Goal: Information Seeking & Learning: Learn about a topic

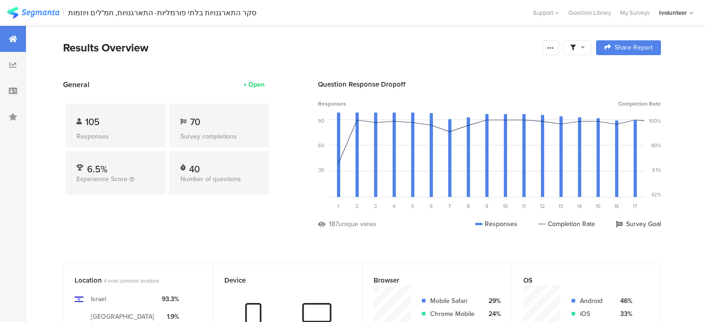
scroll to position [1992, 0]
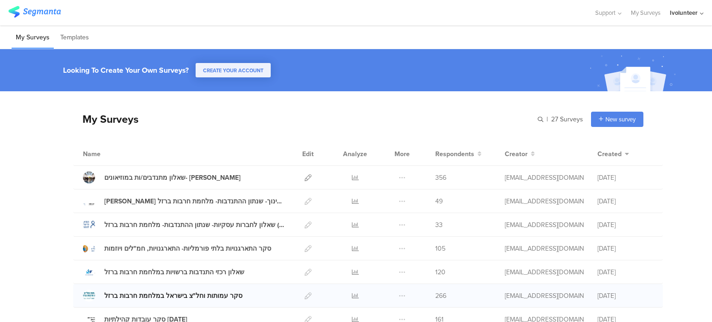
scroll to position [139, 0]
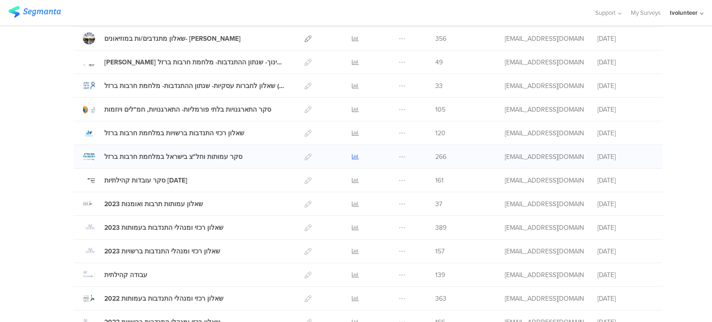
click at [354, 155] on icon at bounding box center [355, 156] width 7 height 7
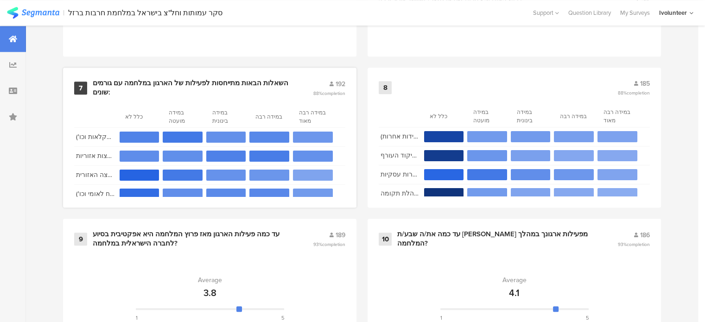
scroll to position [834, 0]
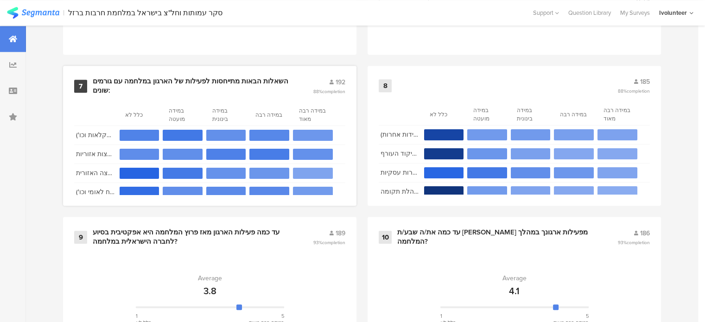
click at [183, 77] on div "השאלות הבאות מתייחסות לפעילות של הארגון במלחמה עם גורמים שונים:" at bounding box center [192, 86] width 198 height 18
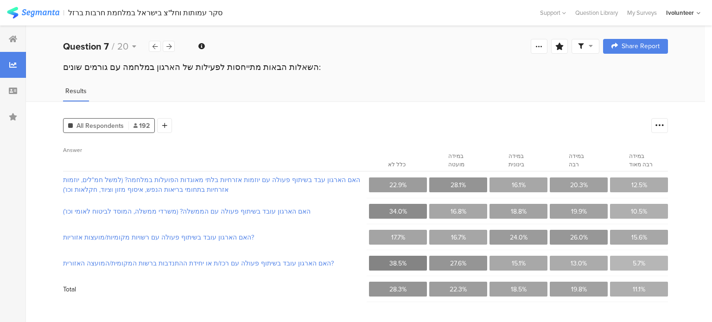
click at [646, 184] on span "12.5%" at bounding box center [639, 185] width 16 height 10
click at [414, 184] on section "22.9%" at bounding box center [398, 184] width 58 height 15
click at [295, 136] on div "All Respondents 192 Add Segment Confidence interval Vote count Answer כלל לא במ…" at bounding box center [365, 211] width 679 height 221
click at [347, 229] on section "האם הארגון עובד בשיתוף פעולה עם רשויות מקומיות/מועצות אזוריות?" at bounding box center [214, 237] width 303 height 19
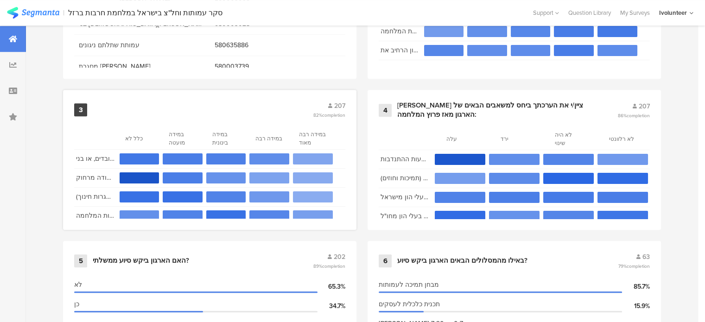
scroll to position [510, 0]
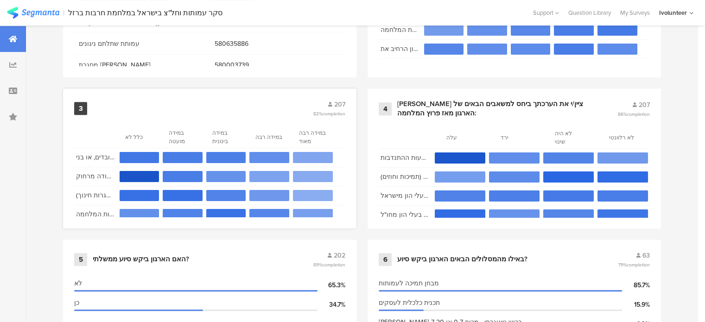
click at [212, 107] on div "3 207 82% completion" at bounding box center [209, 109] width 271 height 18
